Goal: Navigation & Orientation: Find specific page/section

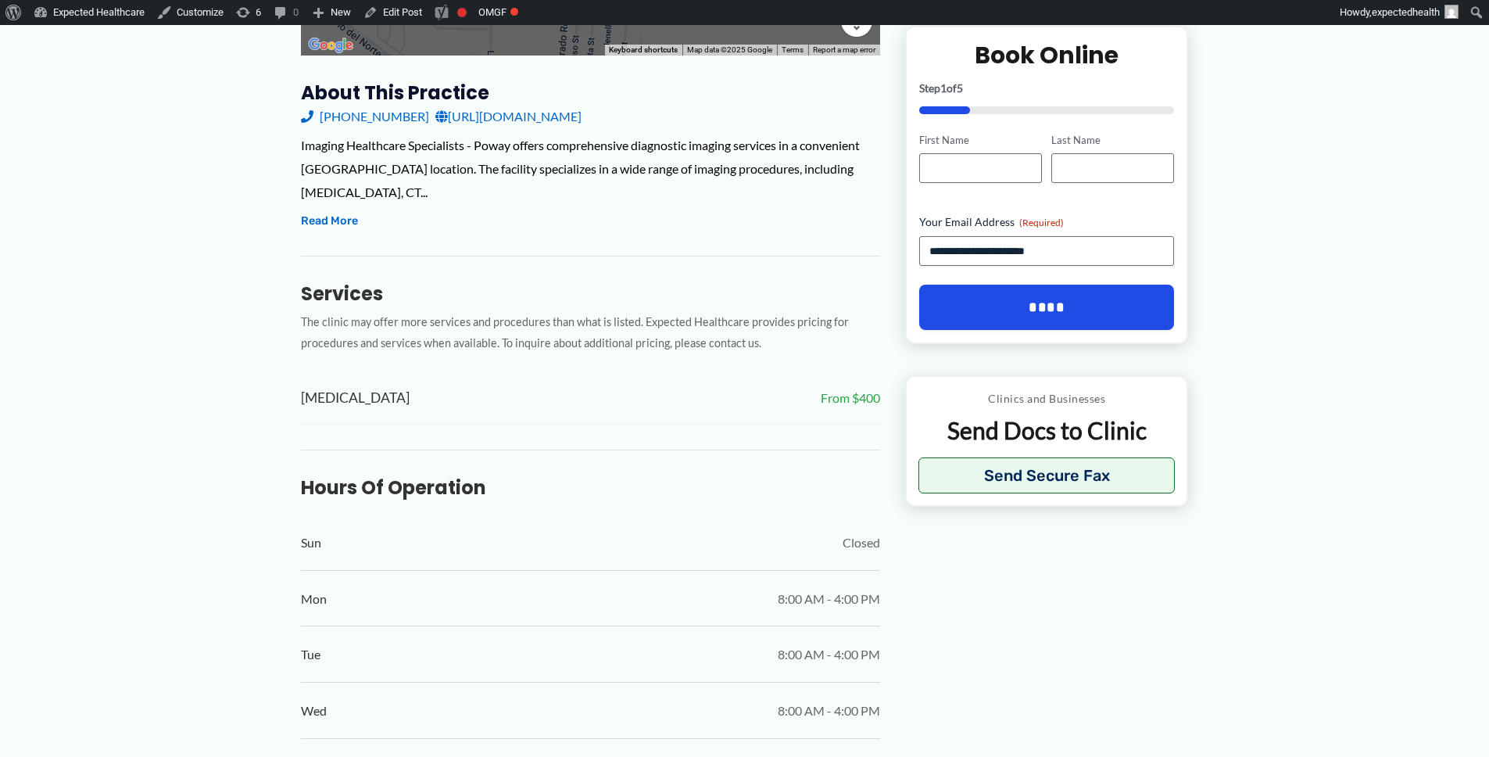
scroll to position [599, 0]
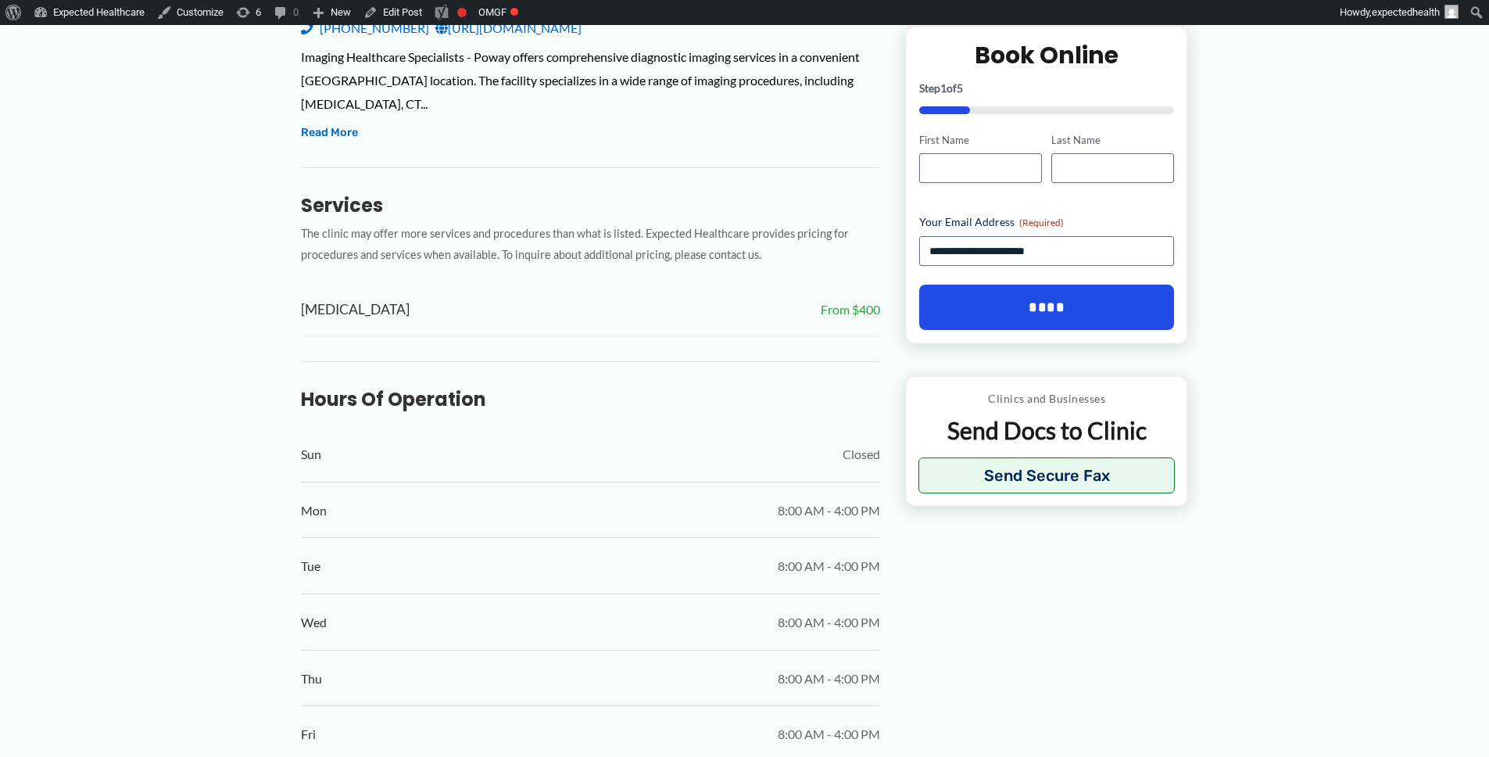
click at [315, 301] on span "[MEDICAL_DATA]" at bounding box center [355, 310] width 109 height 26
click at [315, 300] on span "[MEDICAL_DATA]" at bounding box center [355, 310] width 109 height 26
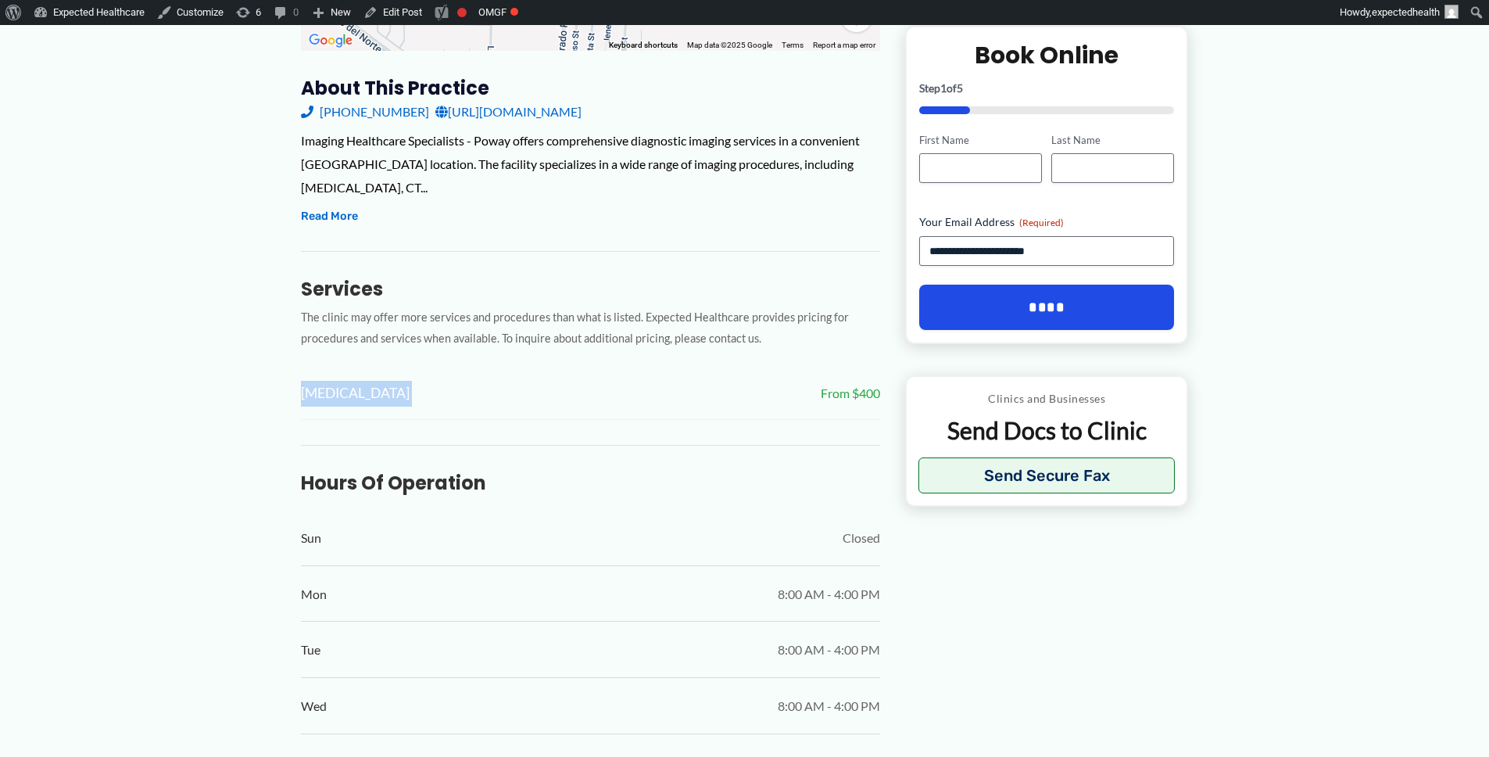
scroll to position [0, 0]
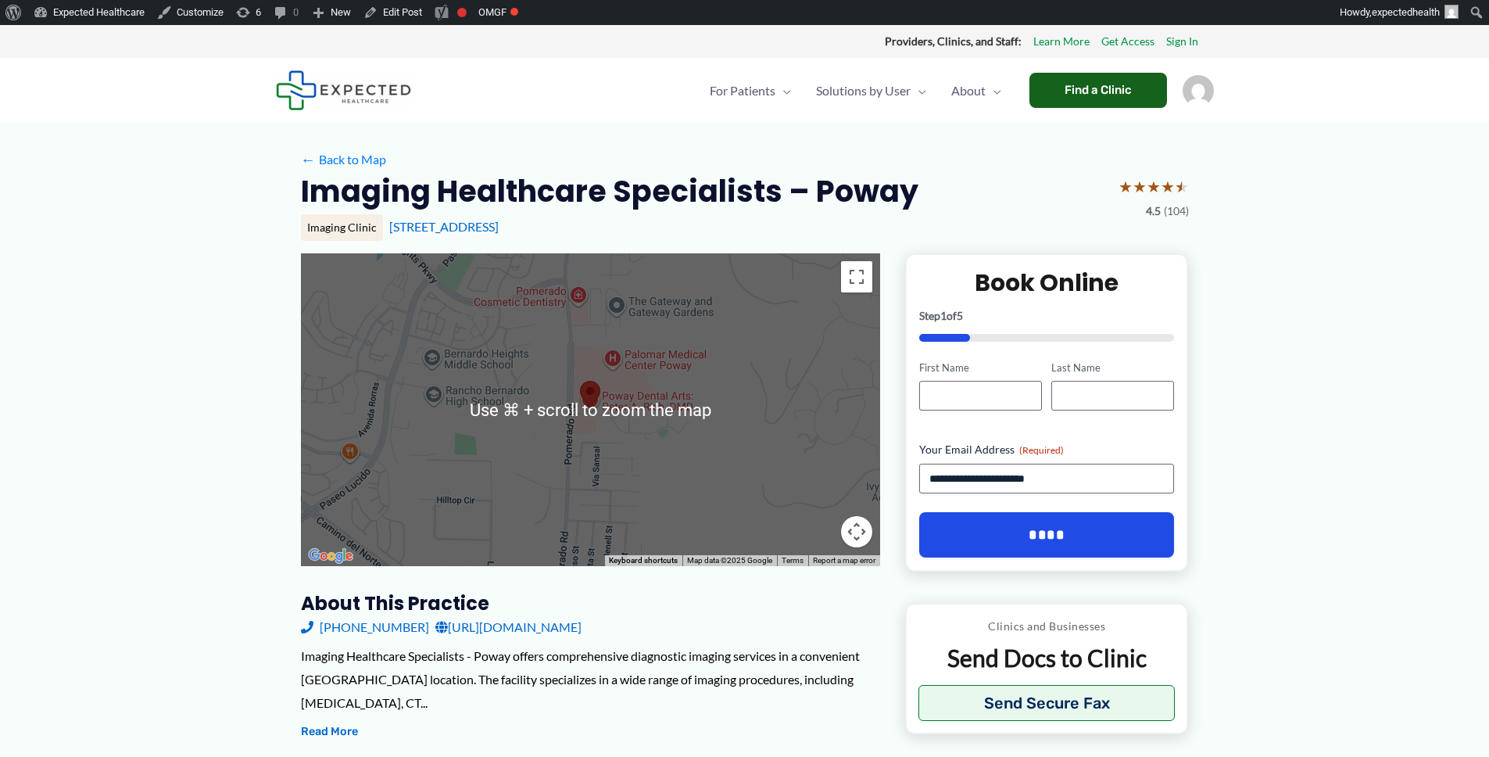
click at [1075, 95] on div "Find a Clinic" at bounding box center [1099, 90] width 138 height 35
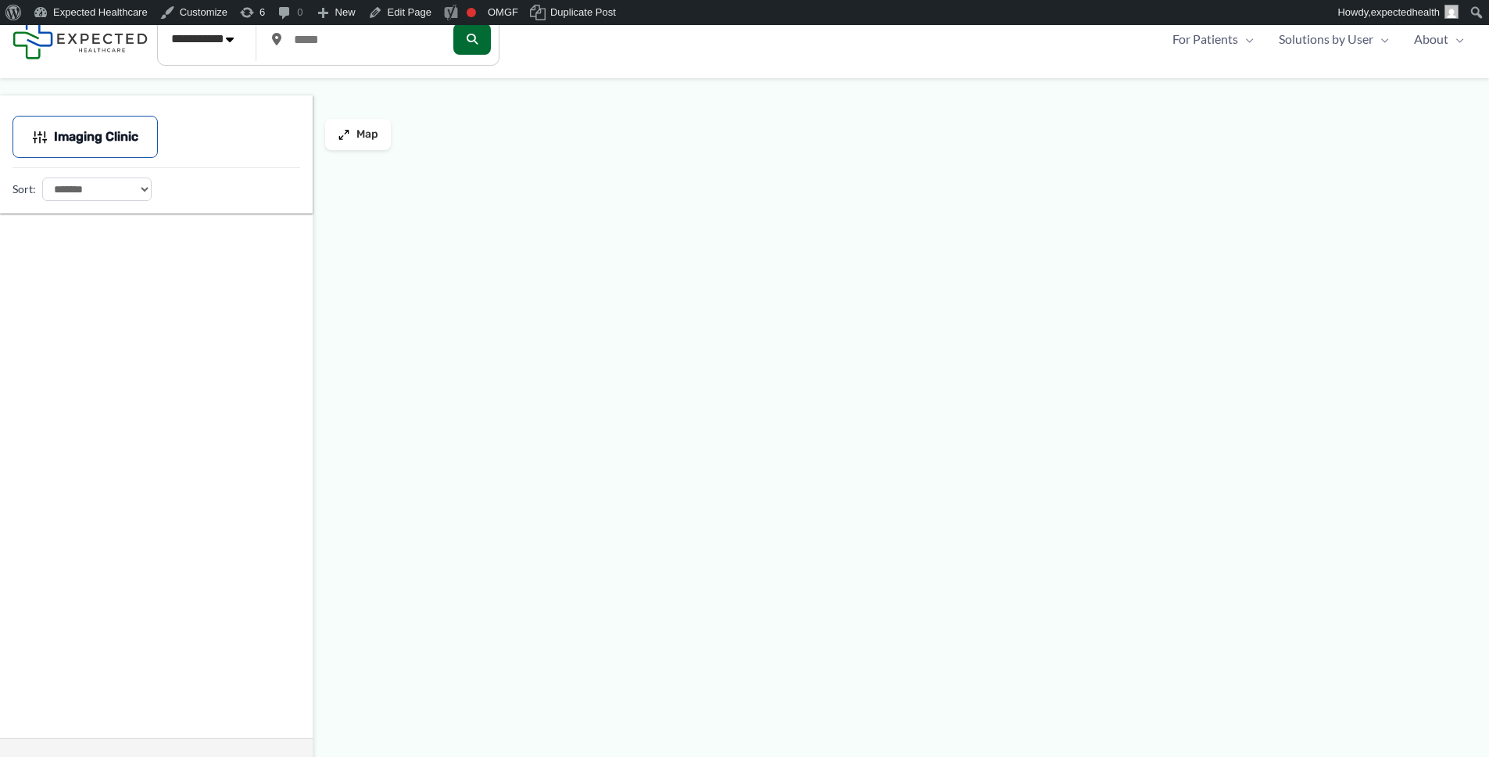
select select "**********"
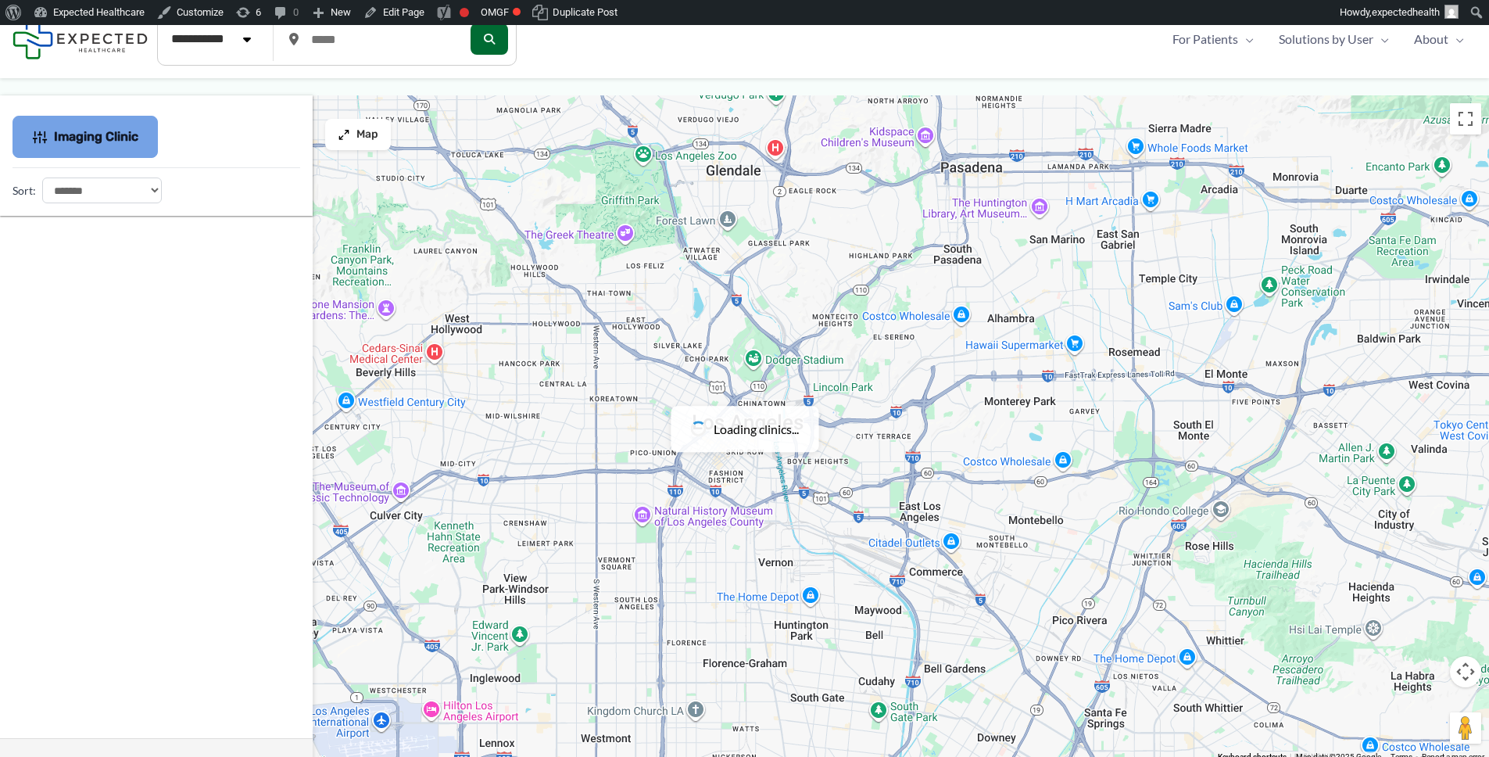
click at [109, 138] on span "Imaging Clinic" at bounding box center [96, 136] width 84 height 11
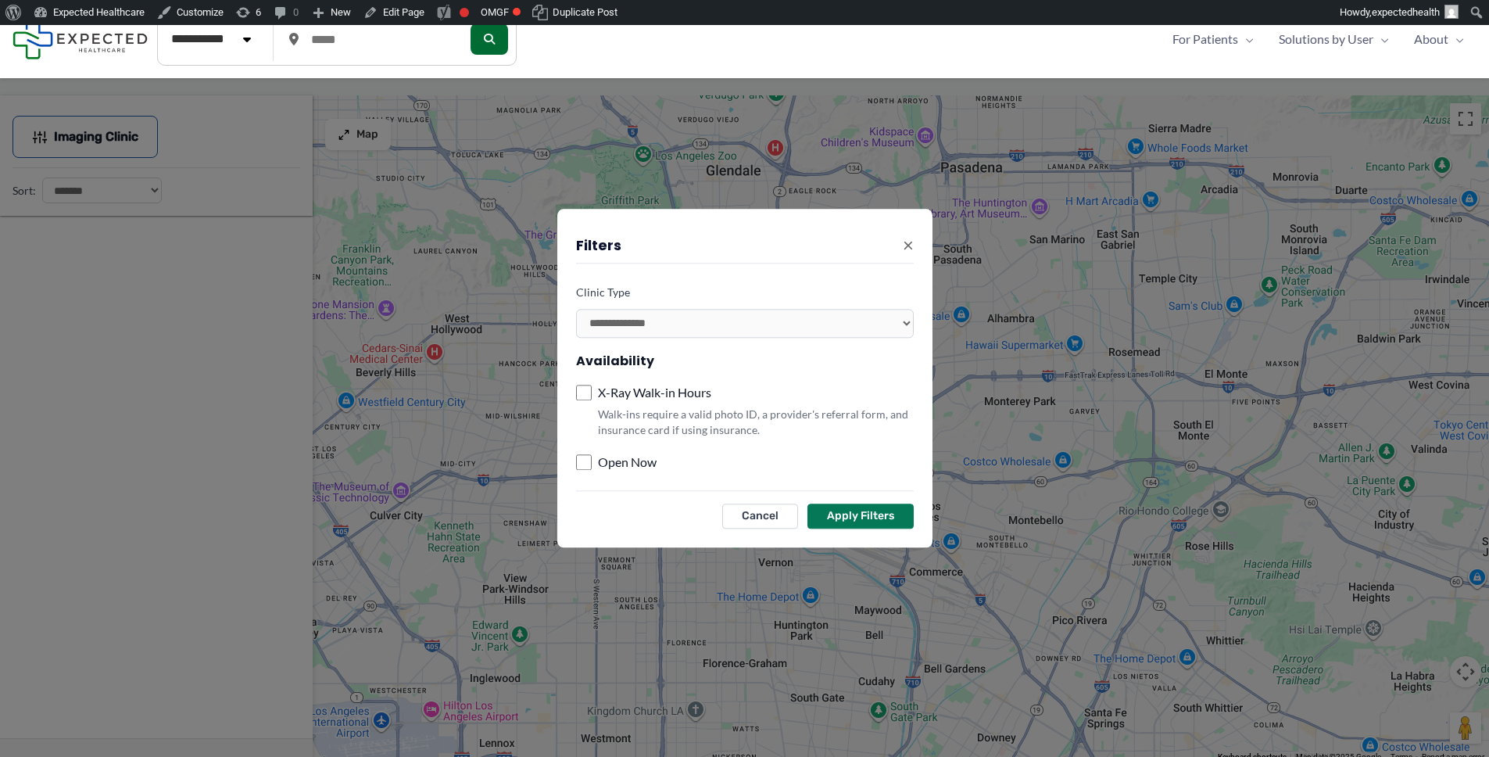
click at [648, 385] on label "X-Ray Walk-in Hours" at bounding box center [654, 392] width 113 height 23
click at [882, 518] on button "Apply Filters" at bounding box center [861, 516] width 106 height 25
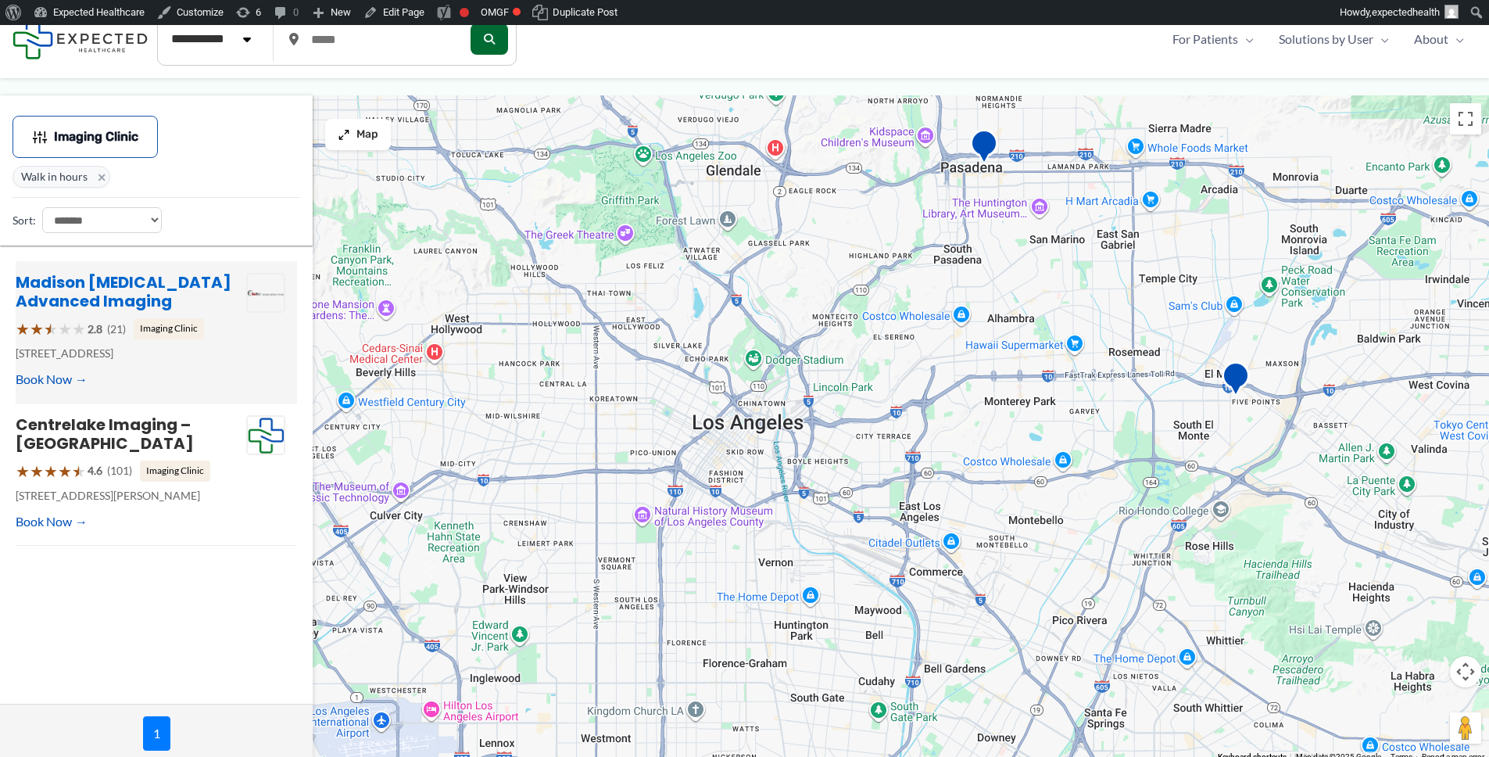
click at [95, 295] on link "Madison [MEDICAL_DATA] Advanced Imaging" at bounding box center [124, 291] width 216 height 41
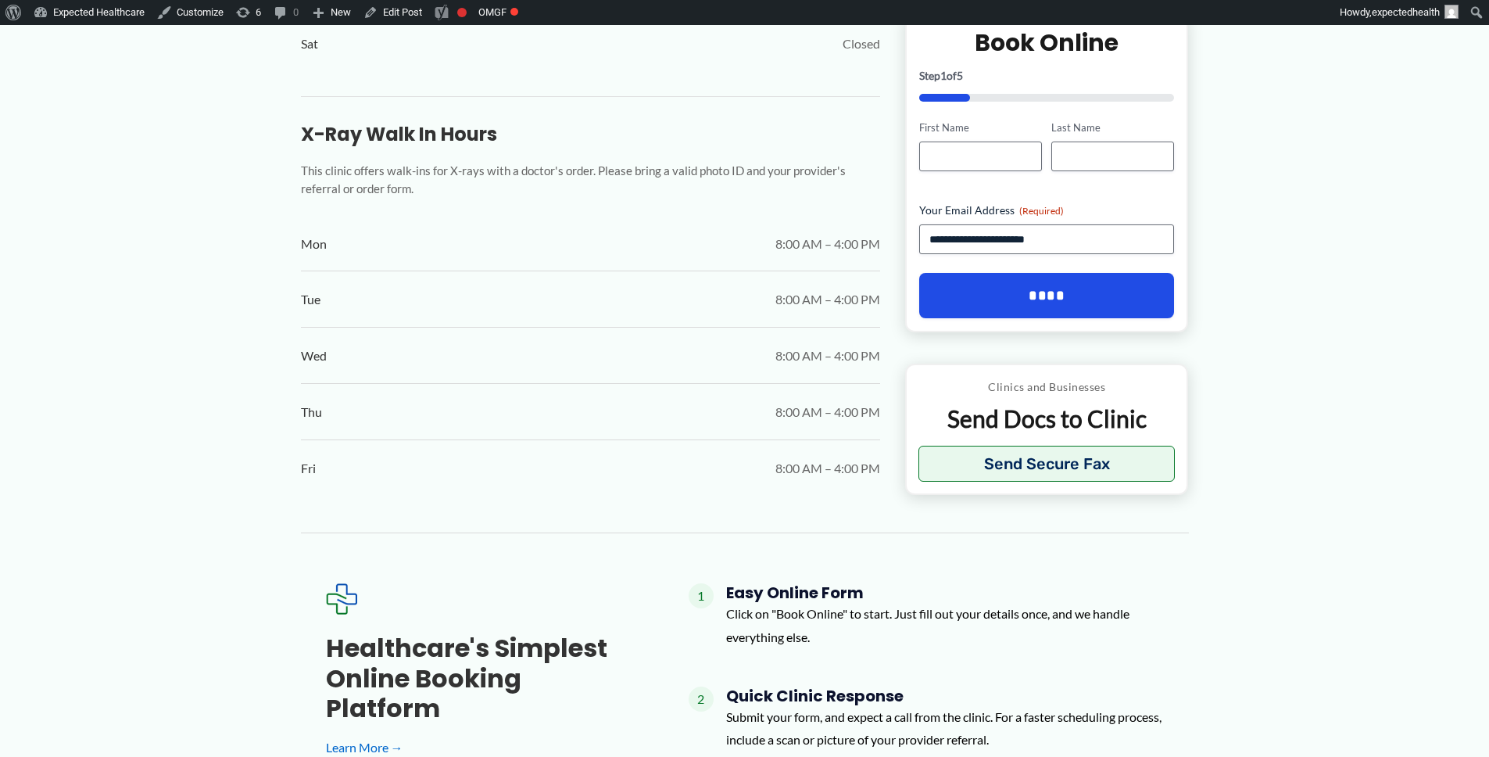
scroll to position [1487, 0]
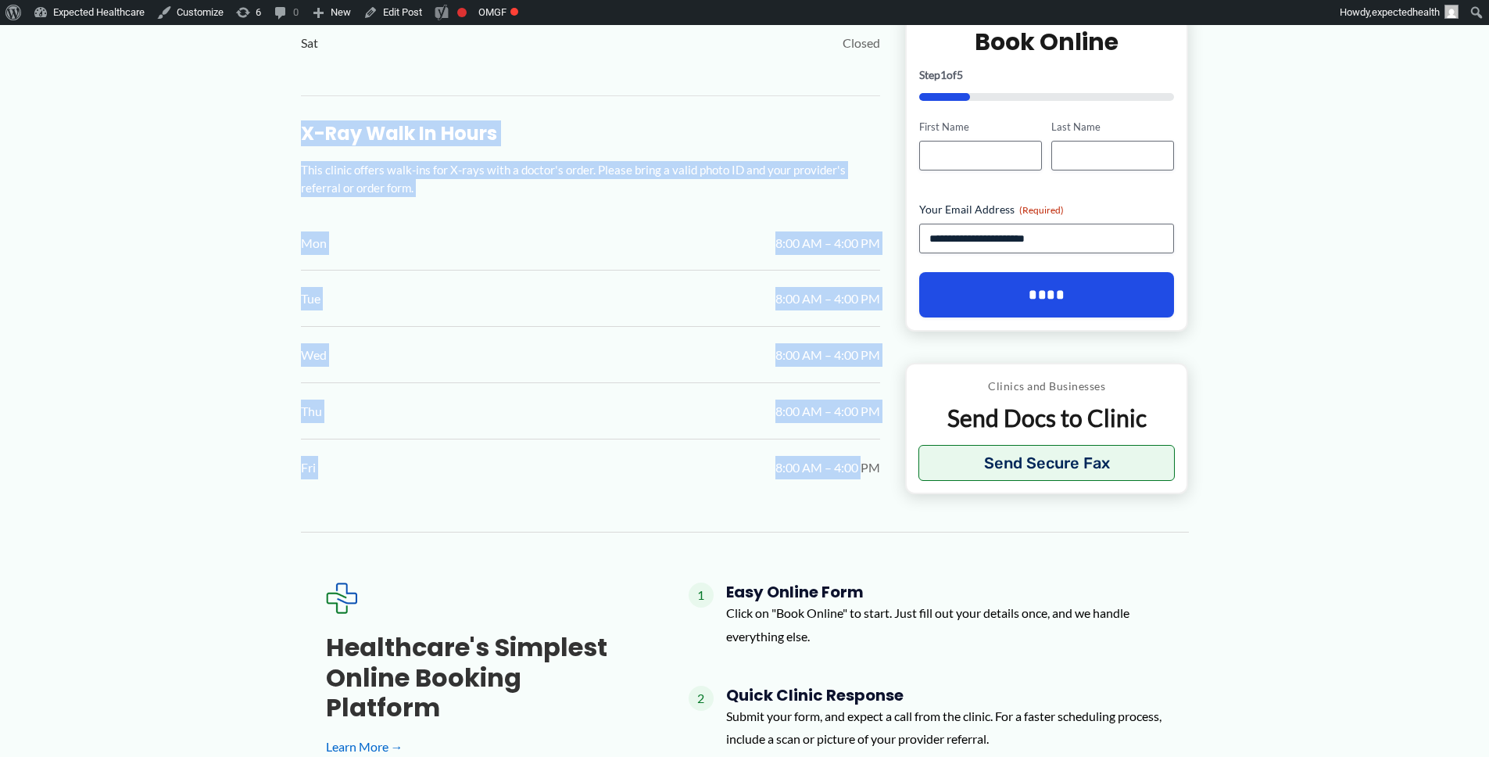
drag, startPoint x: 294, startPoint y: 130, endPoint x: 862, endPoint y: 475, distance: 664.7
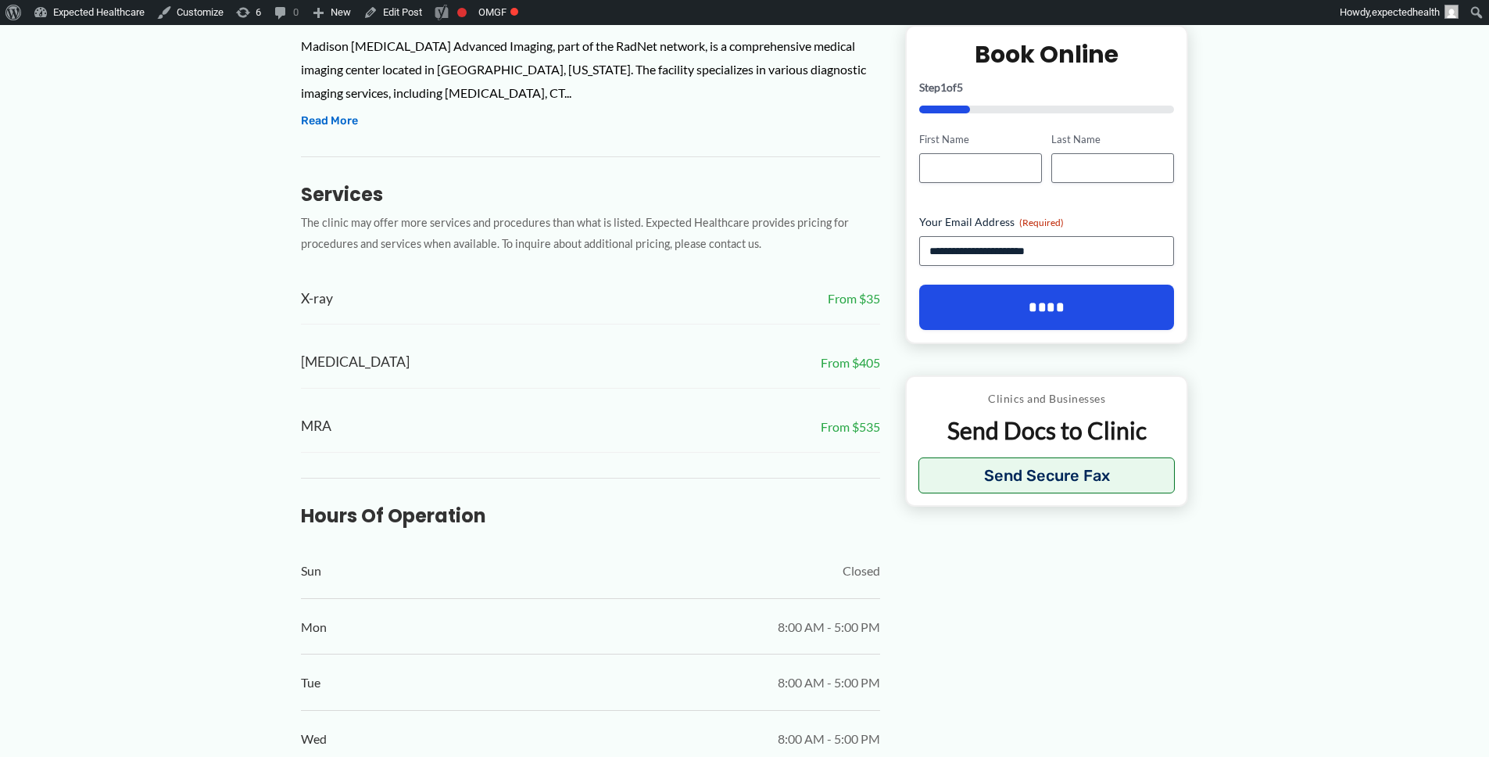
scroll to position [449, 0]
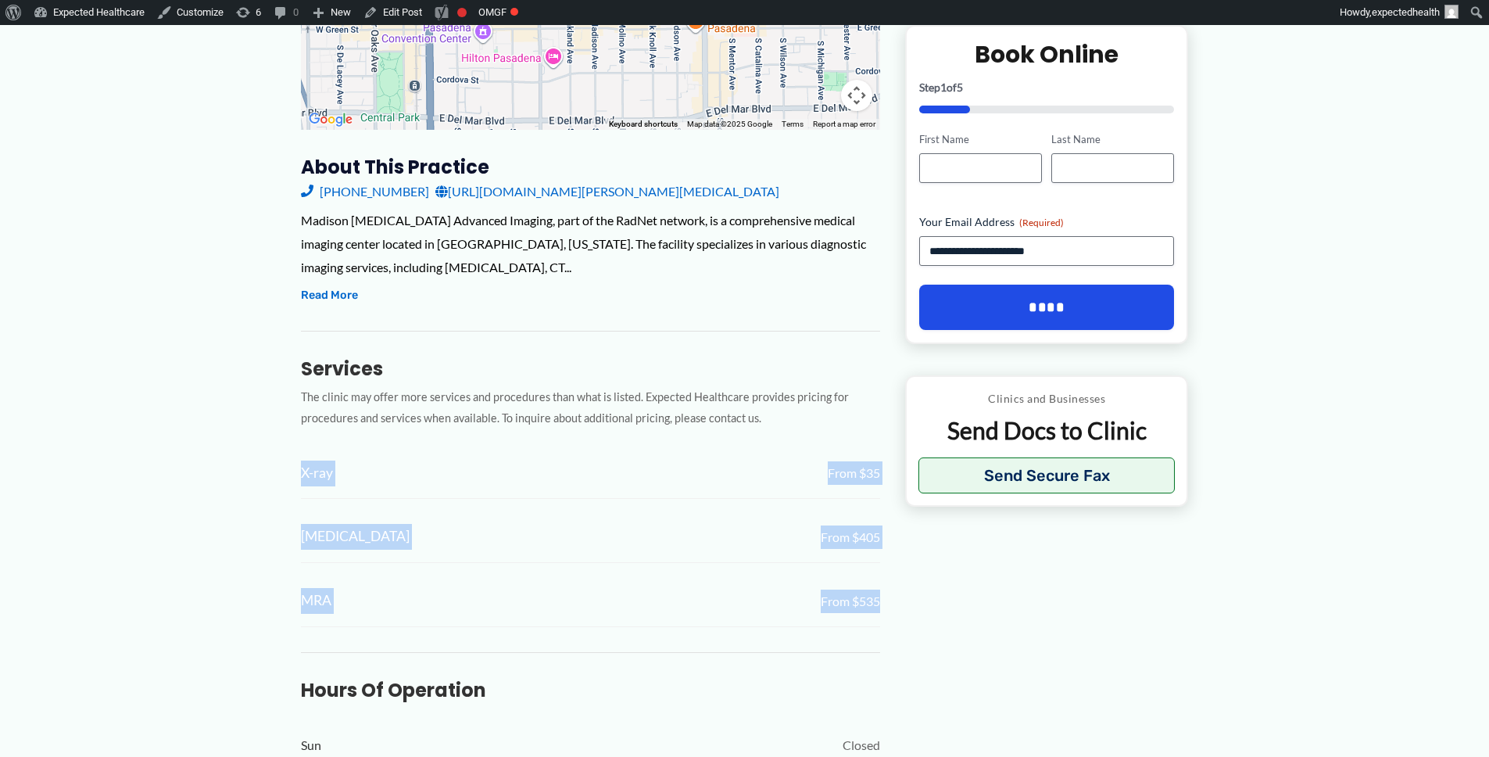
drag, startPoint x: 276, startPoint y: 469, endPoint x: 915, endPoint y: 627, distance: 657.9
click at [897, 615] on div "← Move left → Move right ↑ Move up ↓ Move down + Zoom in - Zoom out Home Jump l…" at bounding box center [745, 674] width 888 height 1715
drag, startPoint x: 897, startPoint y: 615, endPoint x: 283, endPoint y: 457, distance: 633.7
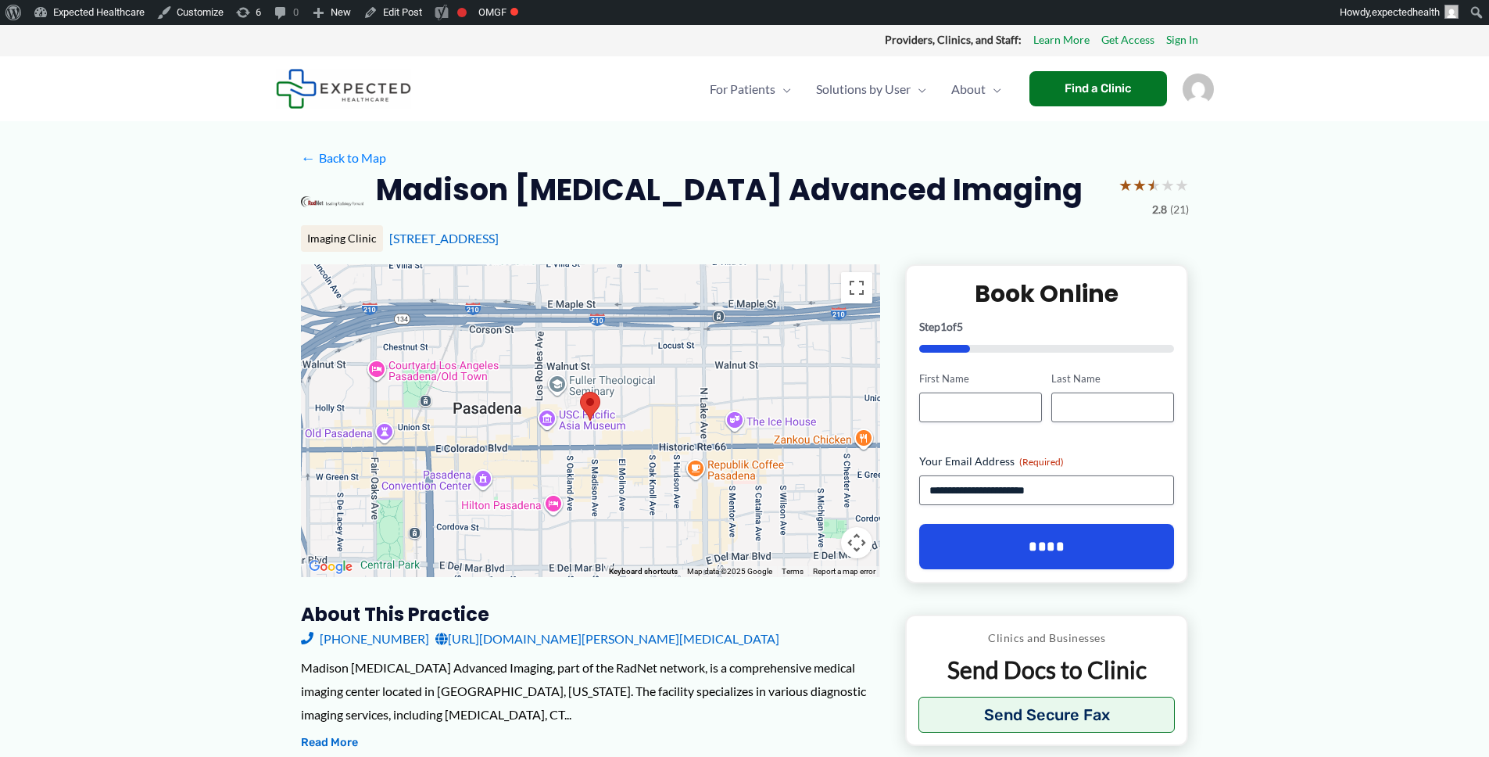
scroll to position [0, 0]
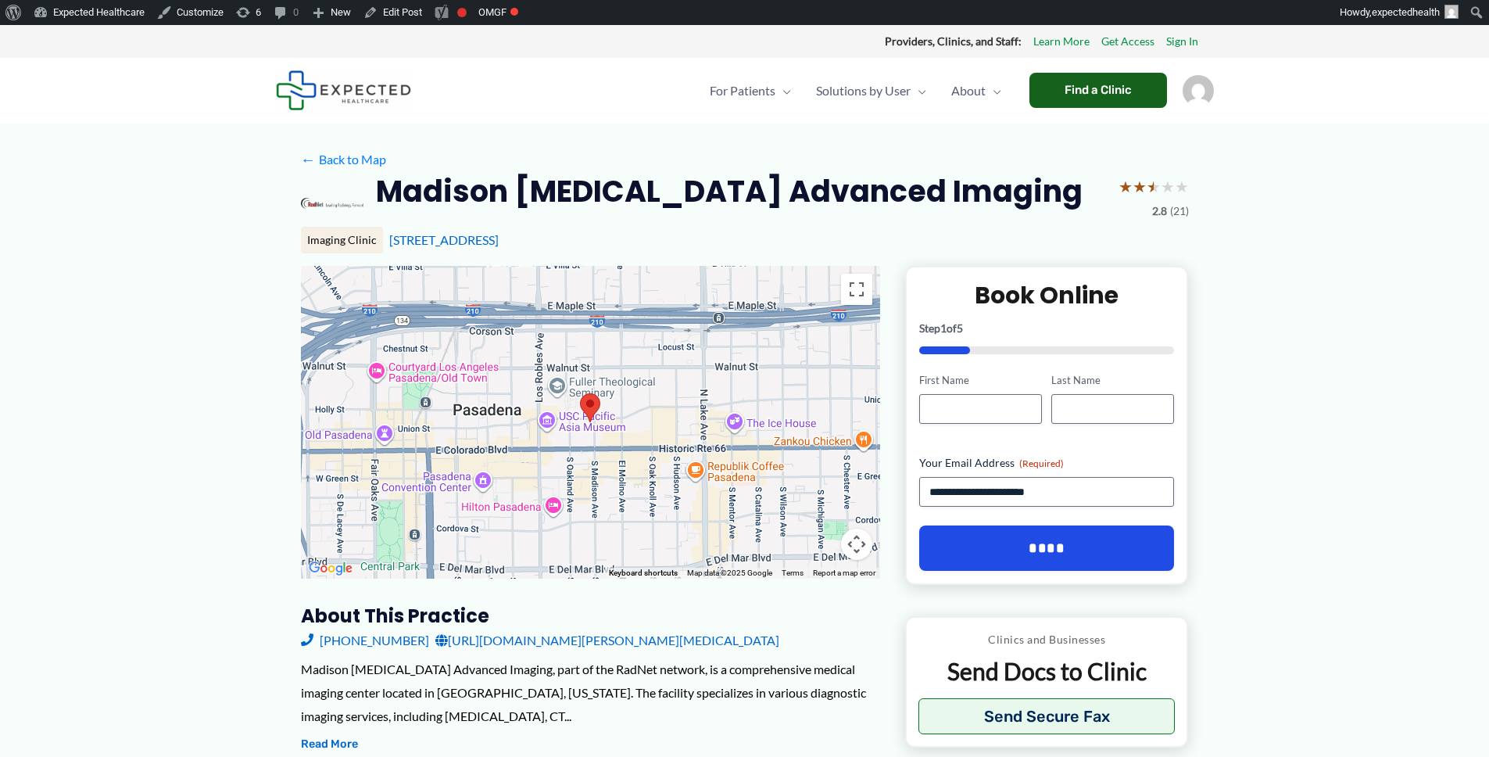
click at [1092, 88] on div "Find a Clinic" at bounding box center [1099, 90] width 138 height 35
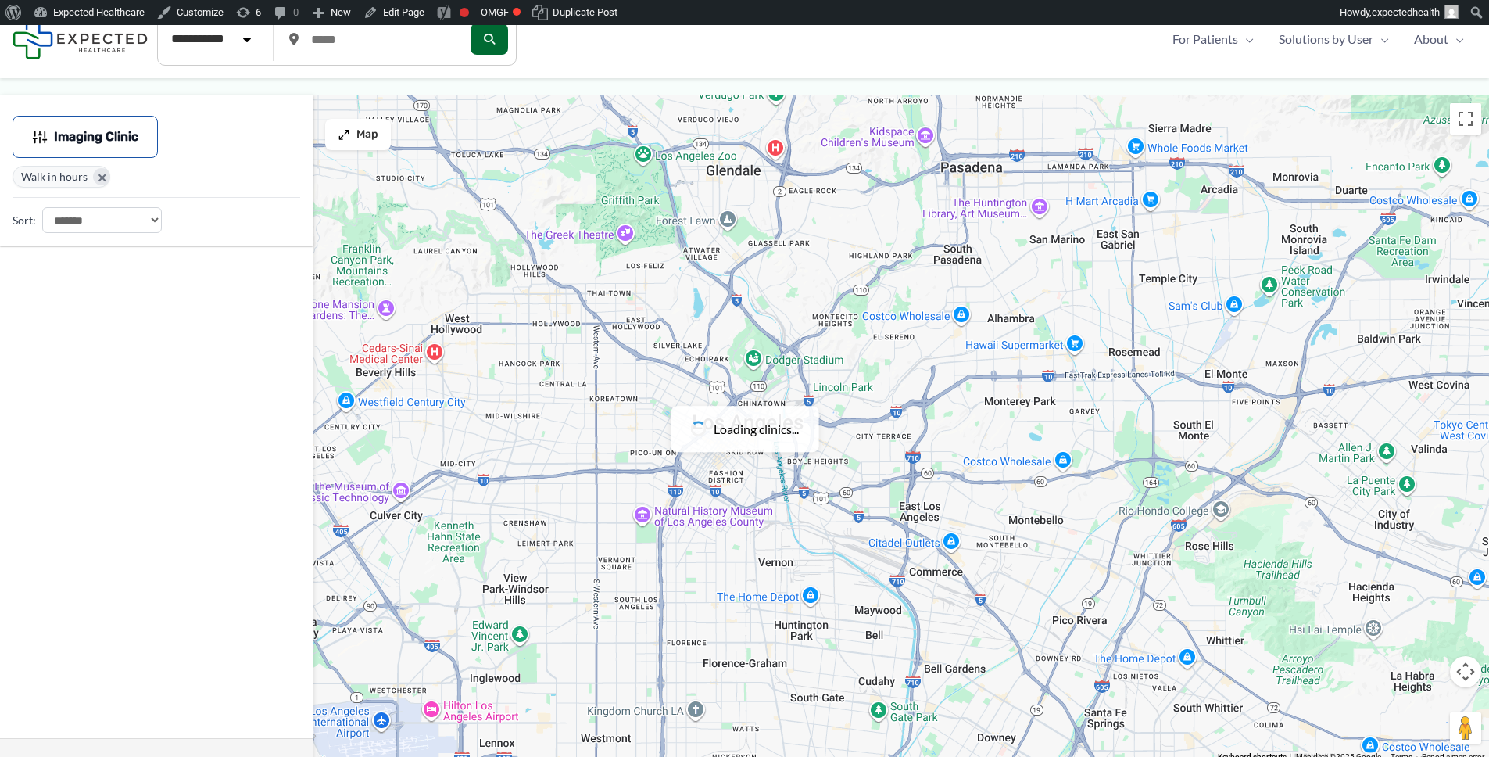
click at [100, 174] on span "×" at bounding box center [101, 176] width 17 height 17
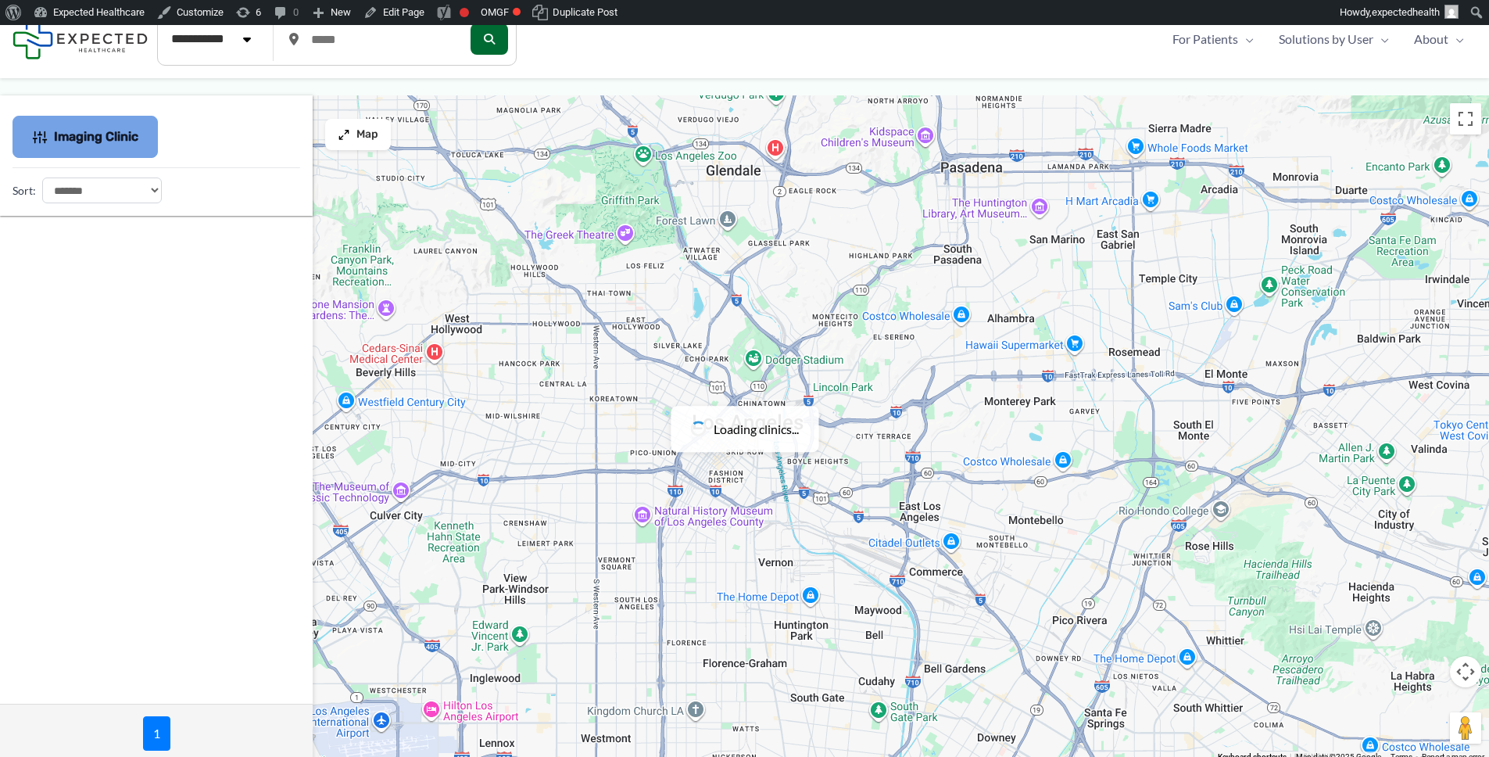
click at [115, 146] on button "Imaging Clinic" at bounding box center [85, 137] width 145 height 42
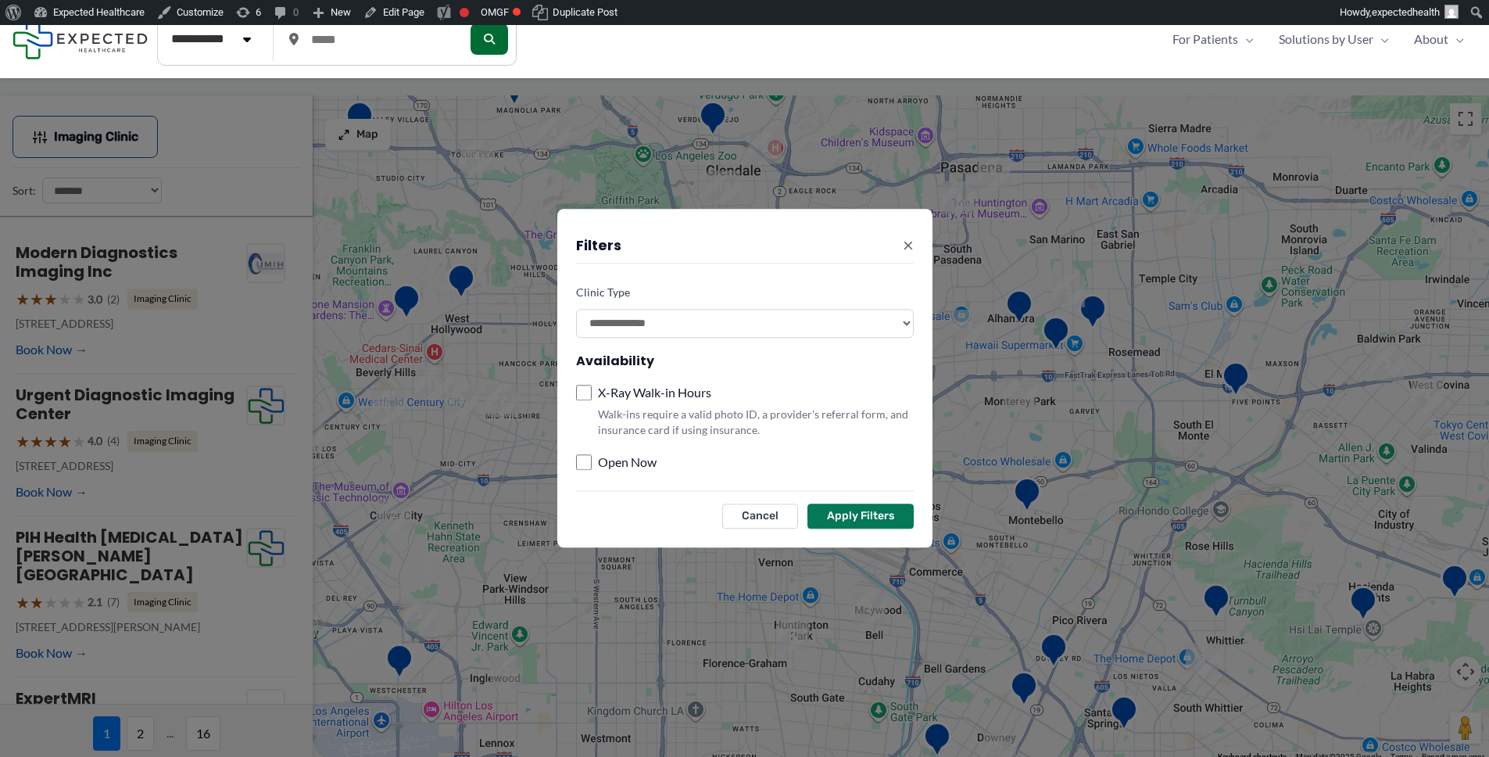
click at [666, 336] on select "**********" at bounding box center [745, 323] width 338 height 29
select select
click at [576, 309] on select "**********" at bounding box center [745, 323] width 338 height 29
click at [872, 510] on button "Apply Filters" at bounding box center [861, 516] width 106 height 25
